Goal: Transaction & Acquisition: Purchase product/service

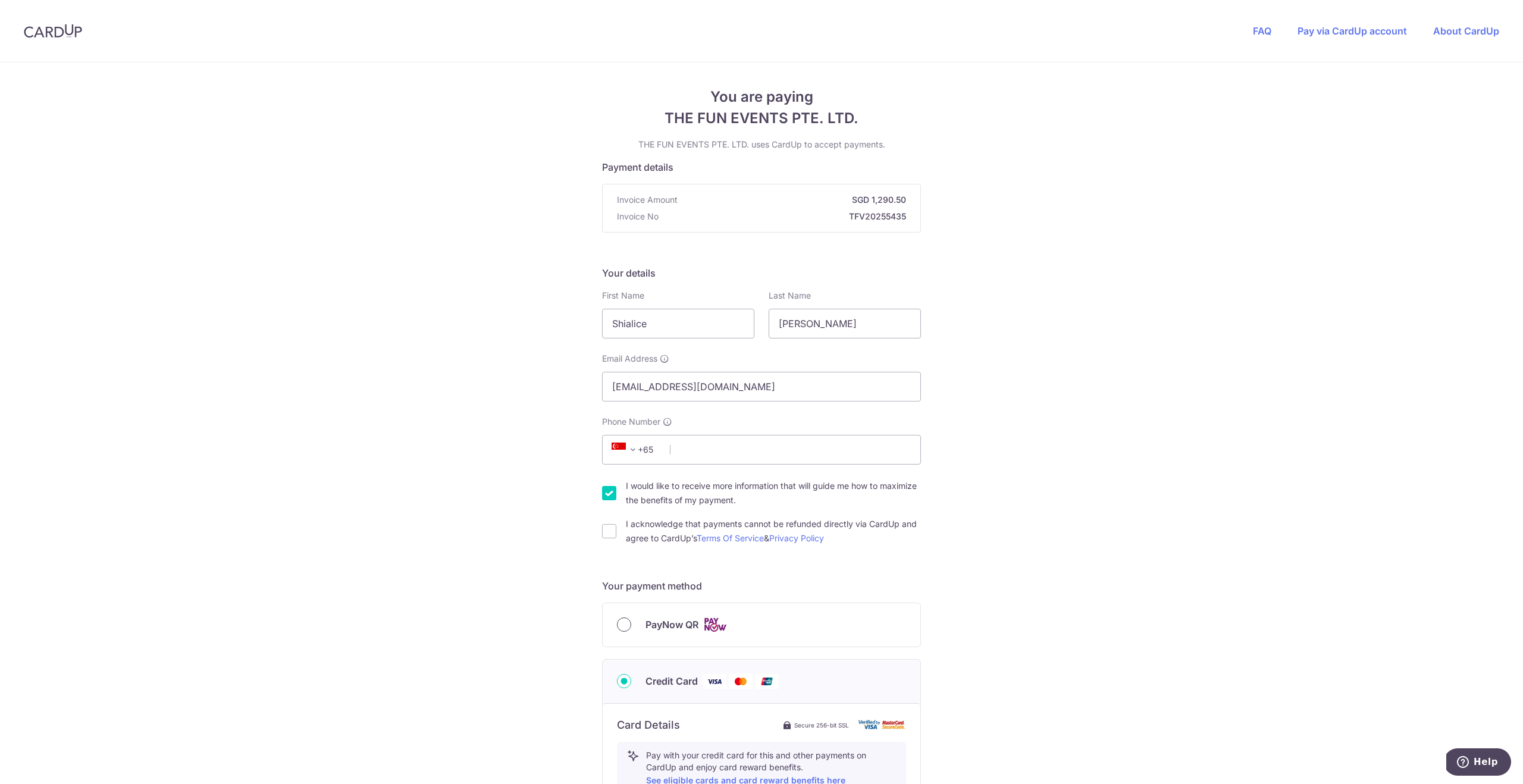
click at [626, 626] on input "PayNow QR" at bounding box center [623, 624] width 14 height 14
radio input "true"
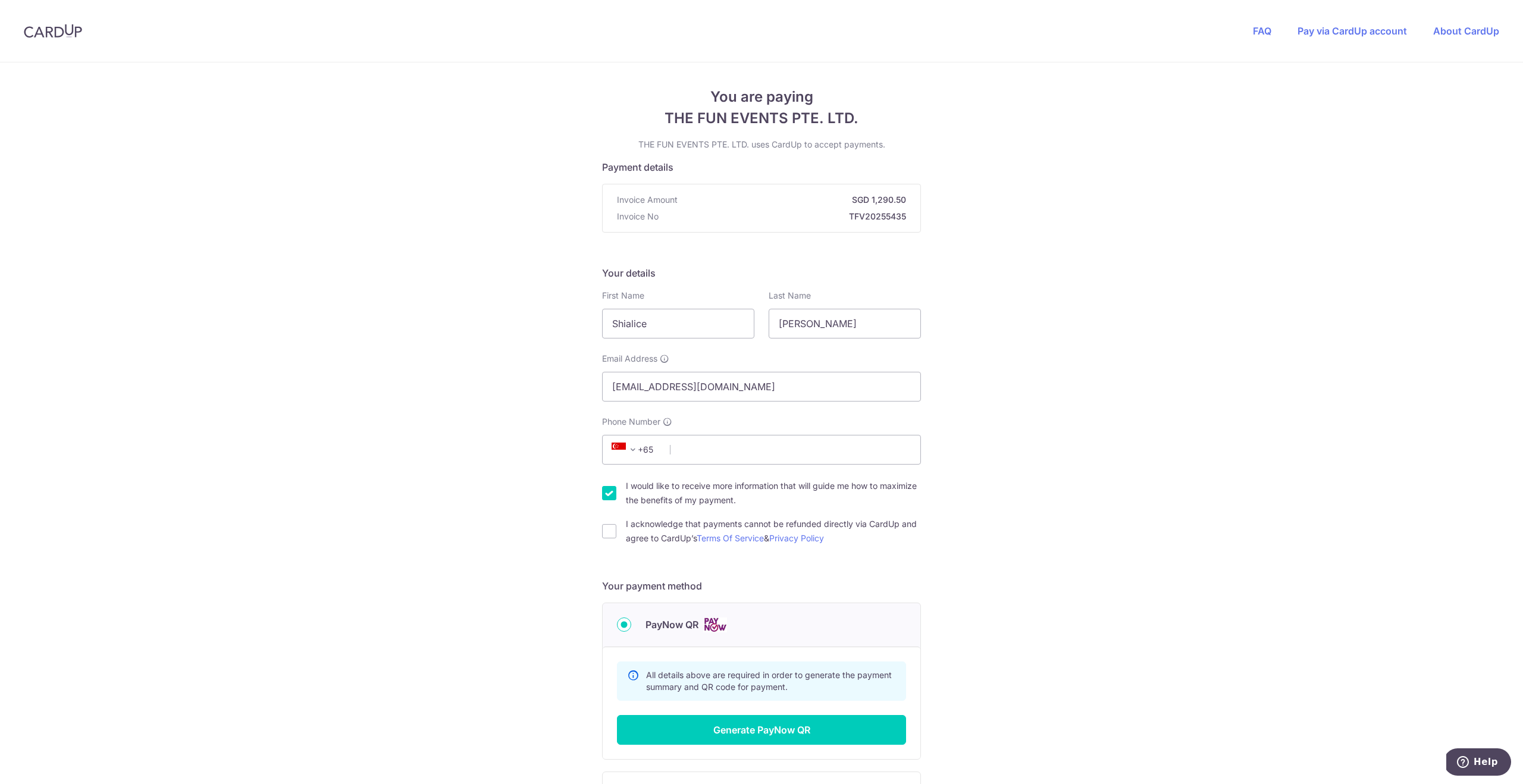
click at [625, 626] on input "PayNow QR" at bounding box center [623, 624] width 14 height 14
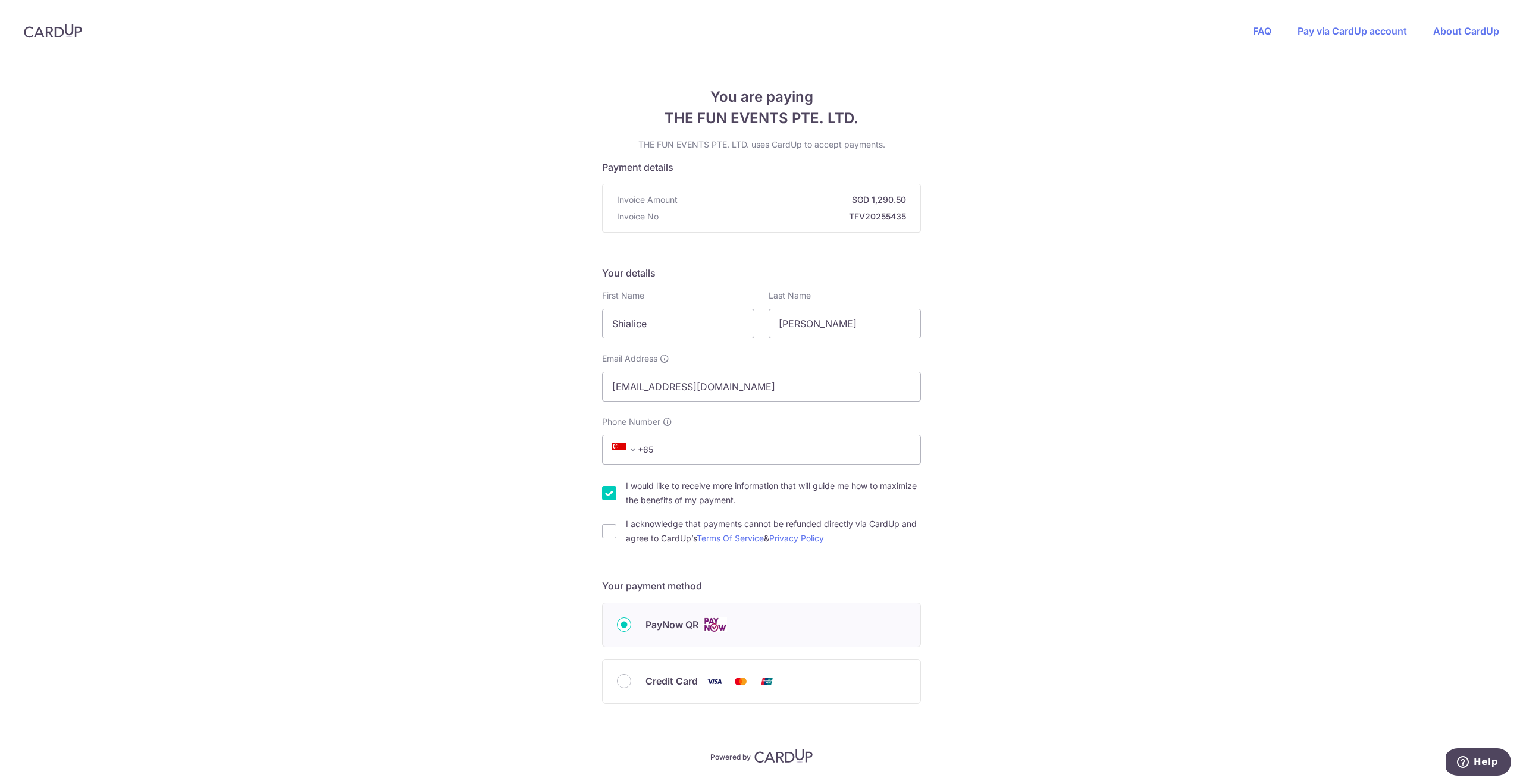
click at [626, 624] on input "PayNow QR" at bounding box center [623, 624] width 14 height 14
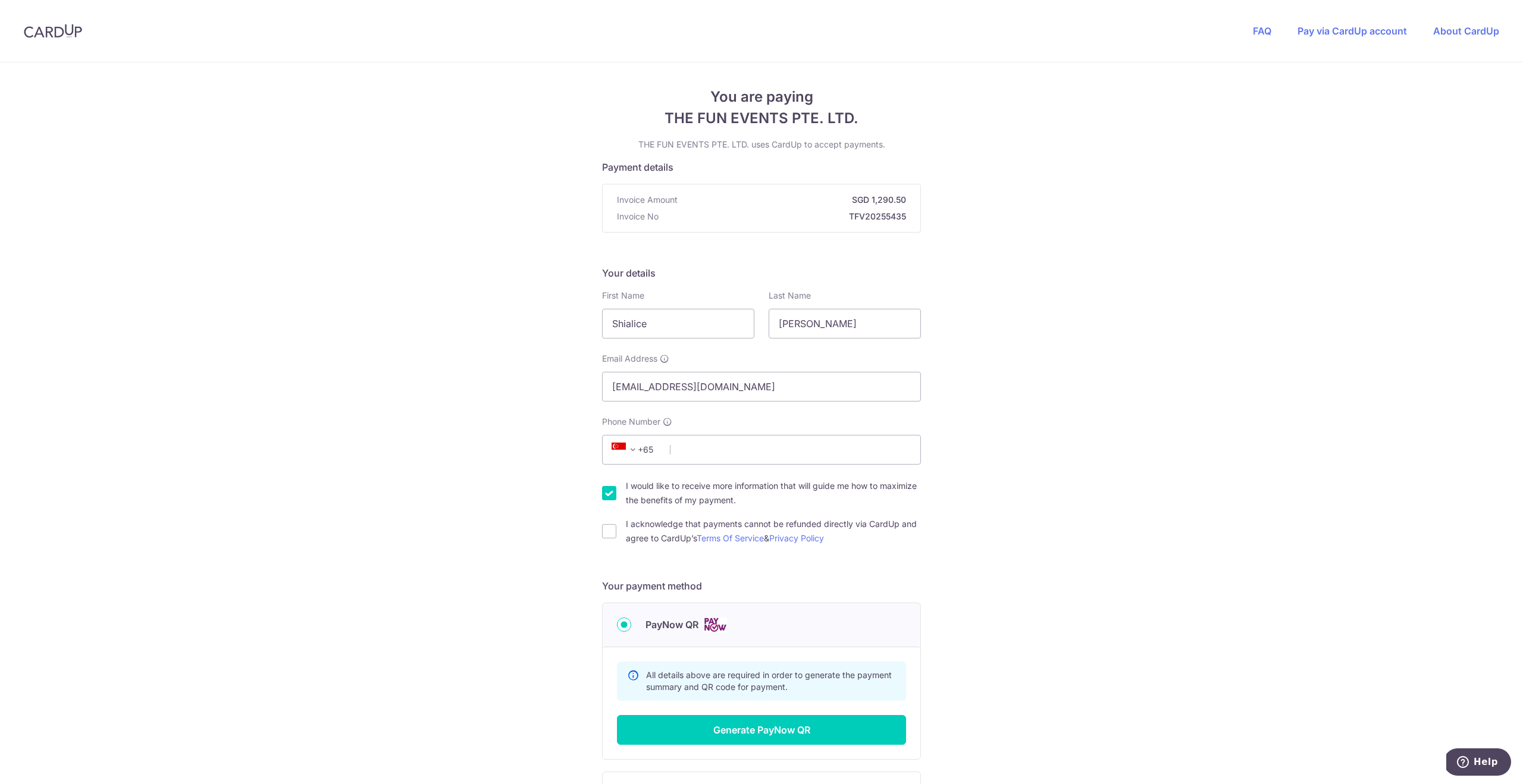
scroll to position [147, 0]
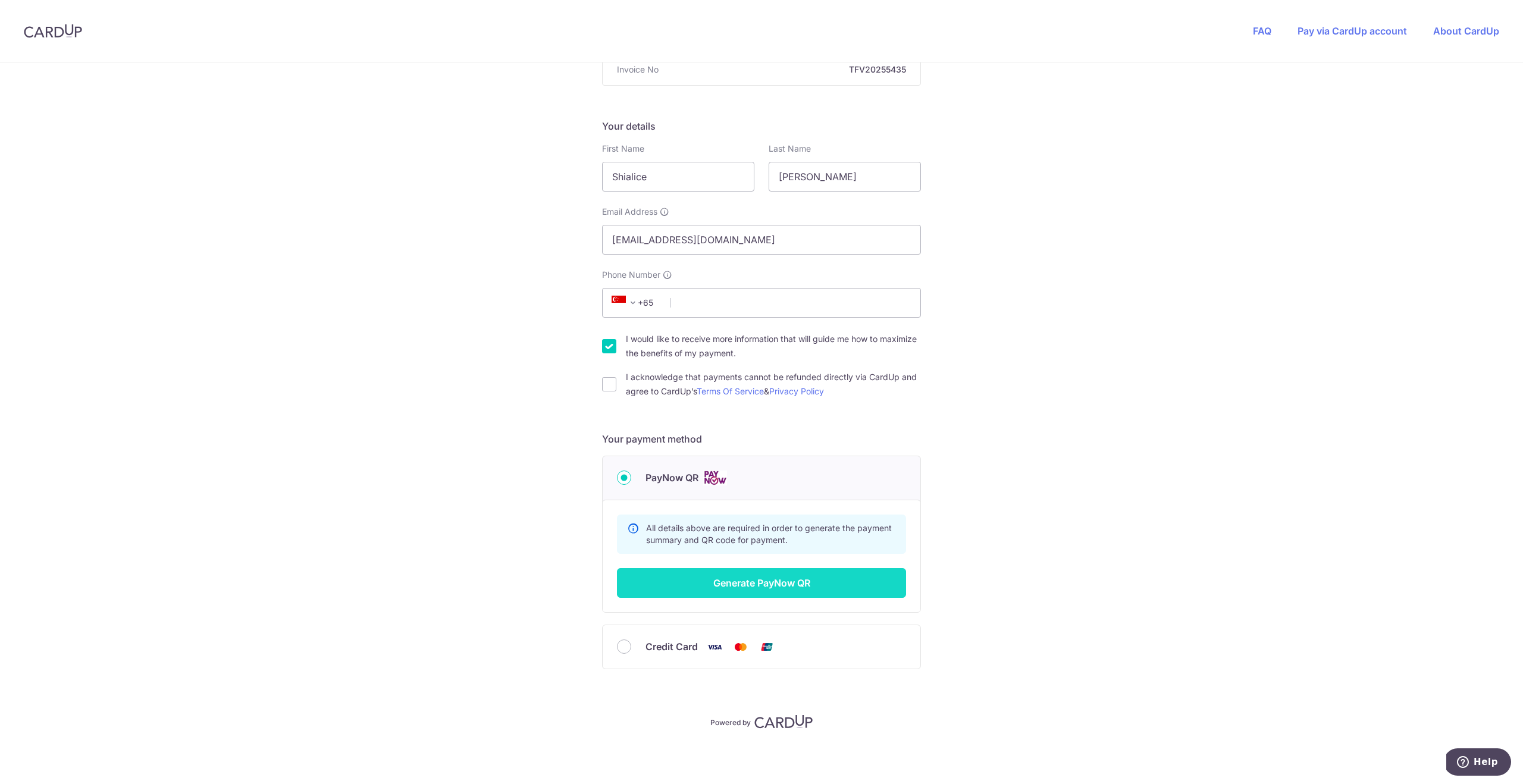
click at [760, 579] on button "Generate PayNow QR" at bounding box center [761, 583] width 289 height 30
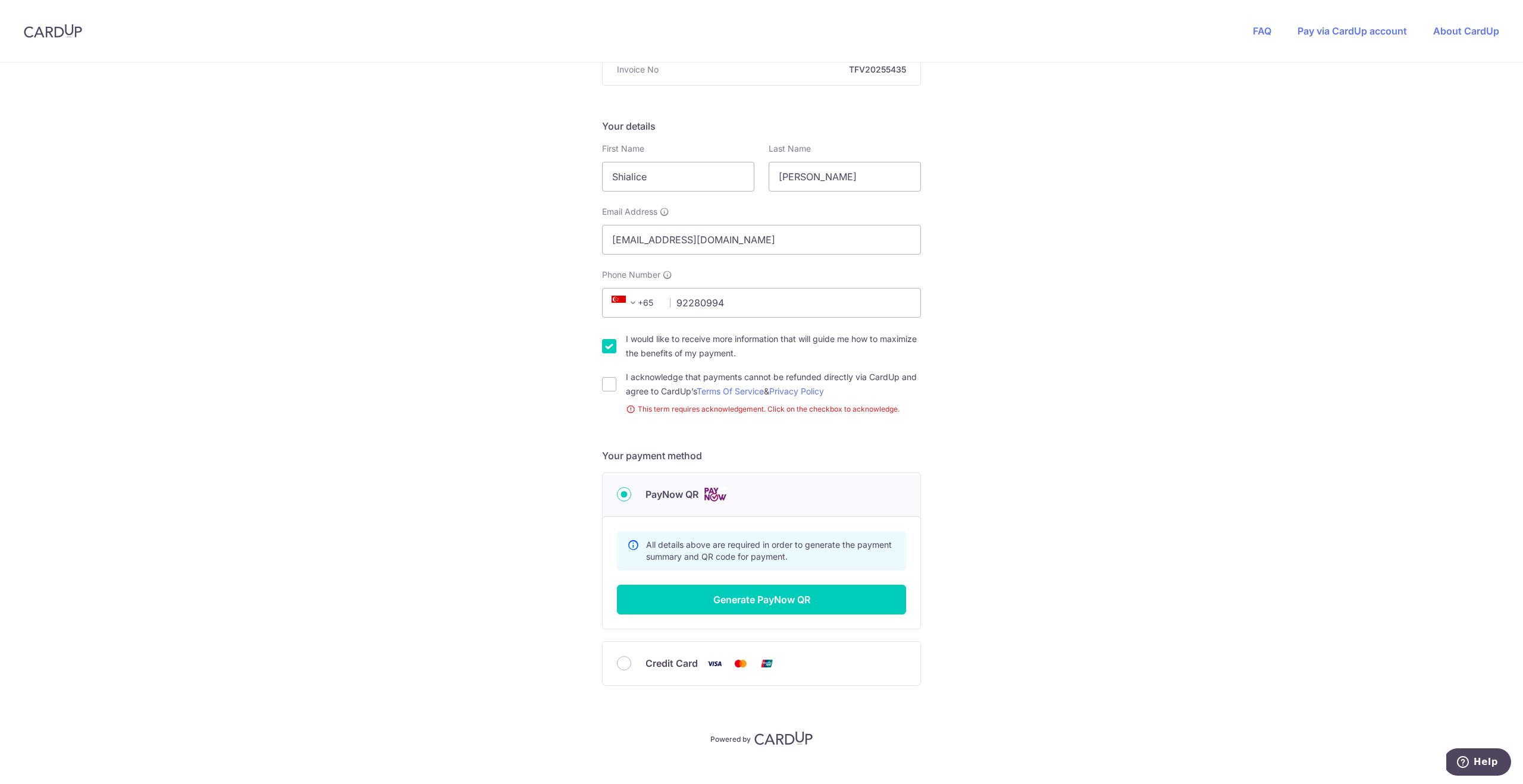
click at [435, 555] on div "You are paying THE FUN EVENTS PTE. LTD. THE FUN EVENTS PTE. LTD. uses CardUp to…" at bounding box center [762, 357] width 1523 height 885
drag, startPoint x: 753, startPoint y: 306, endPoint x: 628, endPoint y: 297, distance: 125.3
click at [628, 297] on div "+376 +971 +93 +1268 +1264 +355 +374 +244 +0 +54 +1684 +43 +61 +297 +358 +994 +3…" at bounding box center [761, 302] width 319 height 30
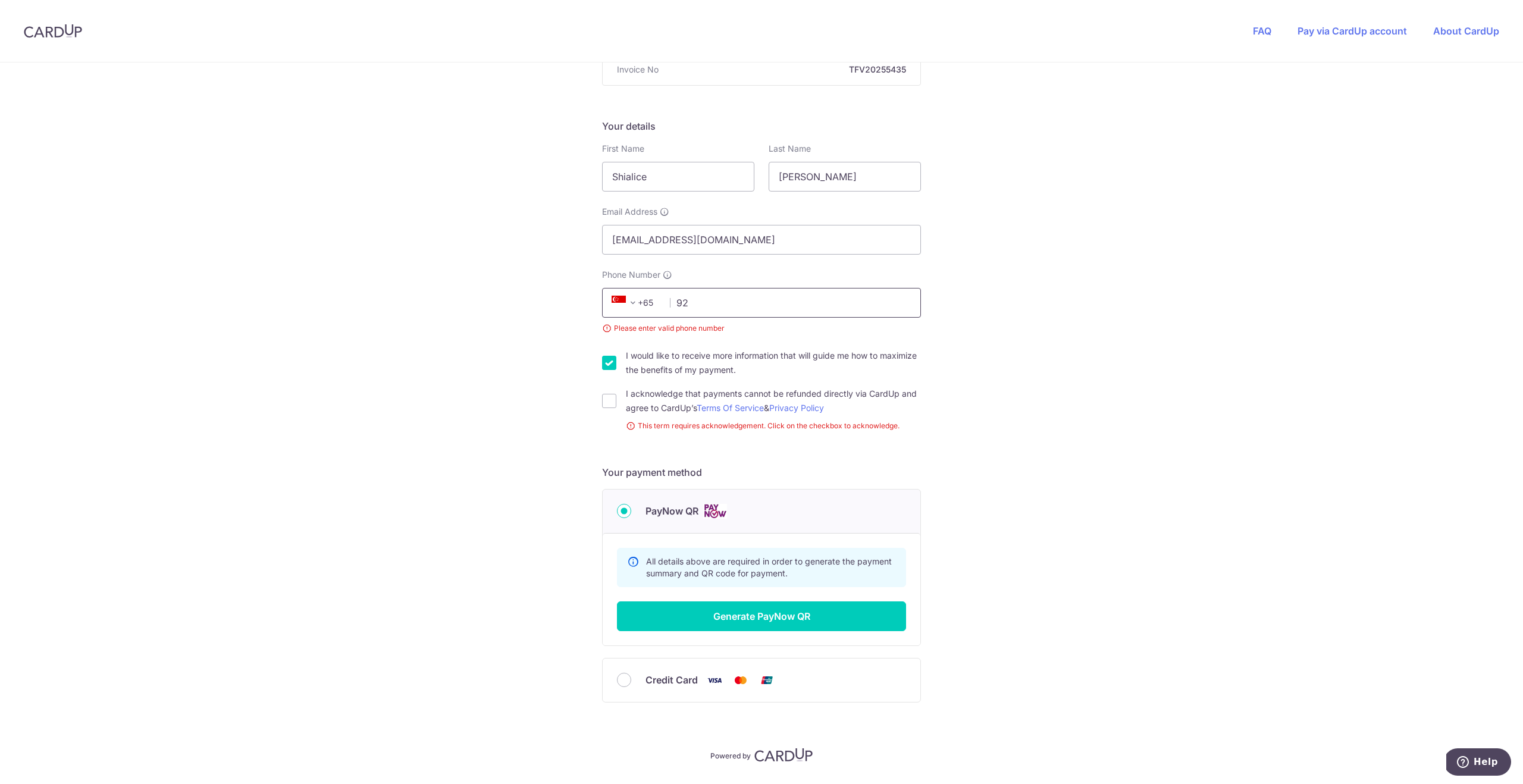
type input "9"
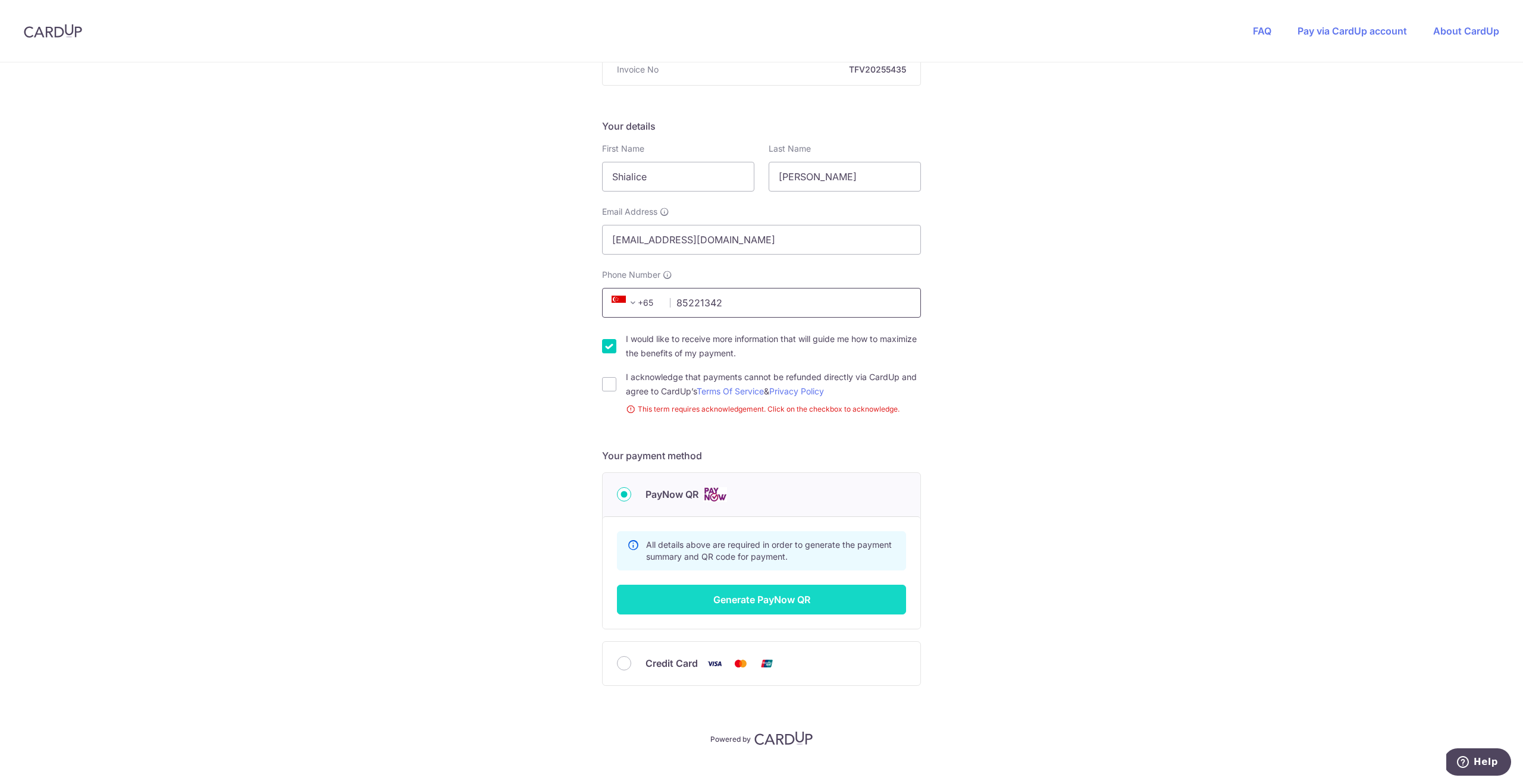
type input "85221342"
click at [772, 605] on button "Generate PayNow QR" at bounding box center [761, 600] width 289 height 30
click at [609, 382] on input "I acknowledge that payments cannot be refunded directly via CardUp and agree to…" at bounding box center [609, 384] width 14 height 14
checkbox input "true"
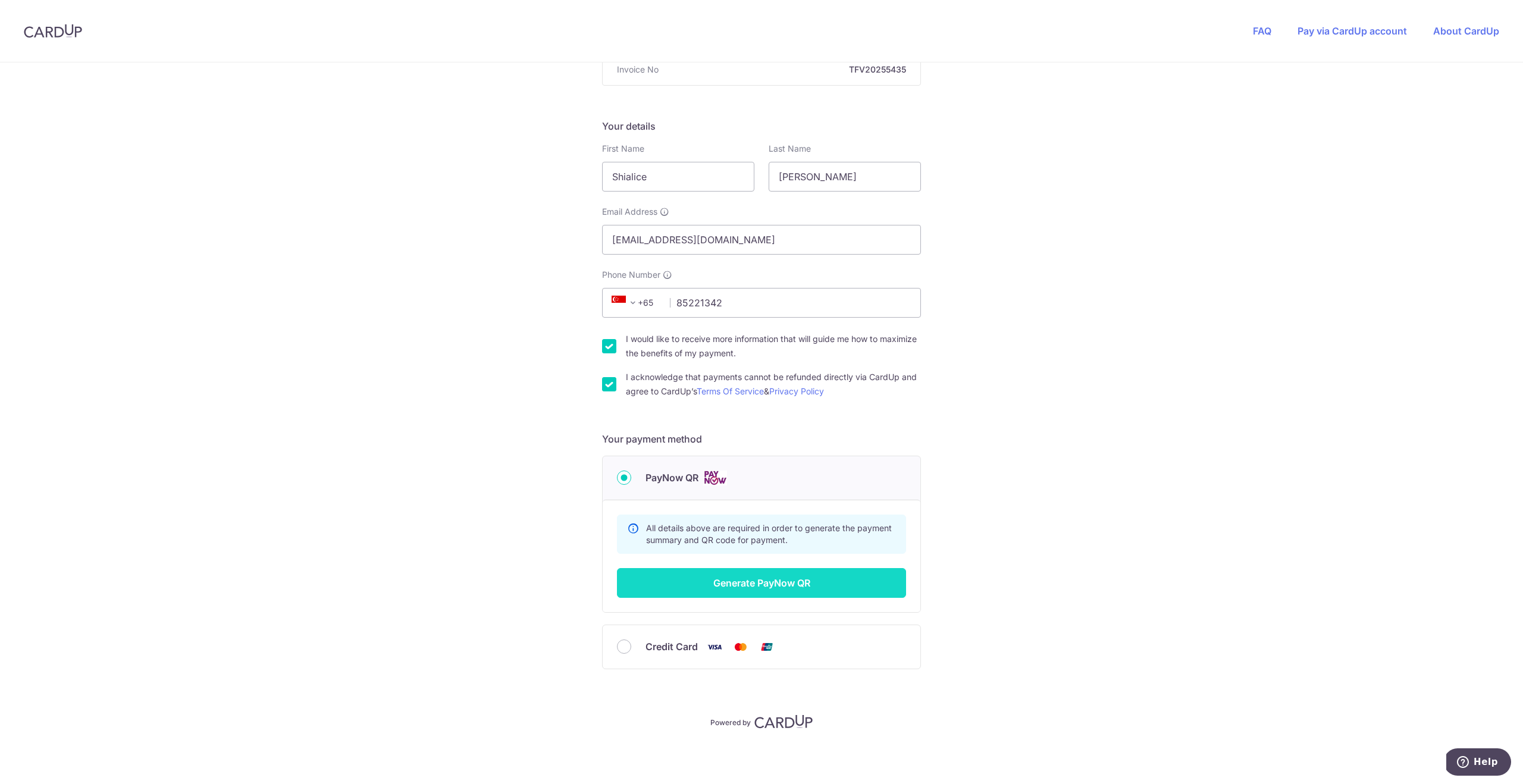
click at [755, 583] on button "Generate PayNow QR" at bounding box center [761, 583] width 289 height 30
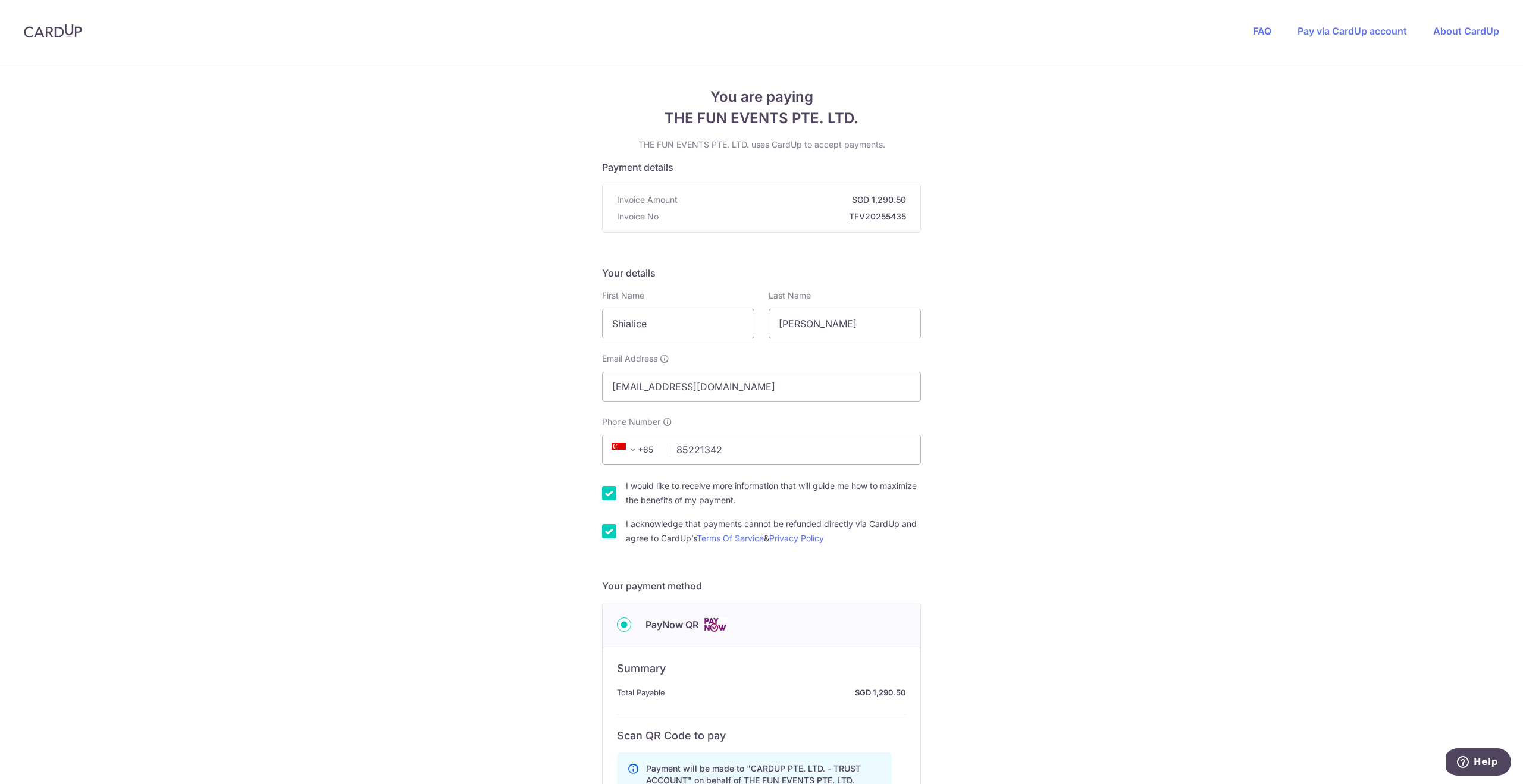
scroll to position [413, 0]
